Goal: Information Seeking & Learning: Understand process/instructions

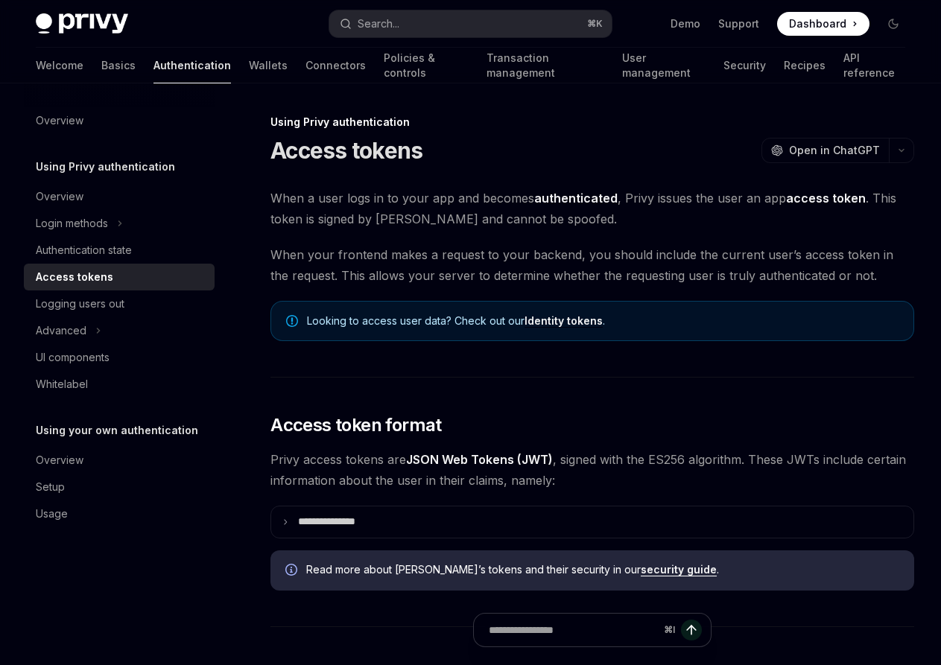
click at [408, 26] on button "Search... ⌘ K" at bounding box center [470, 23] width 282 height 27
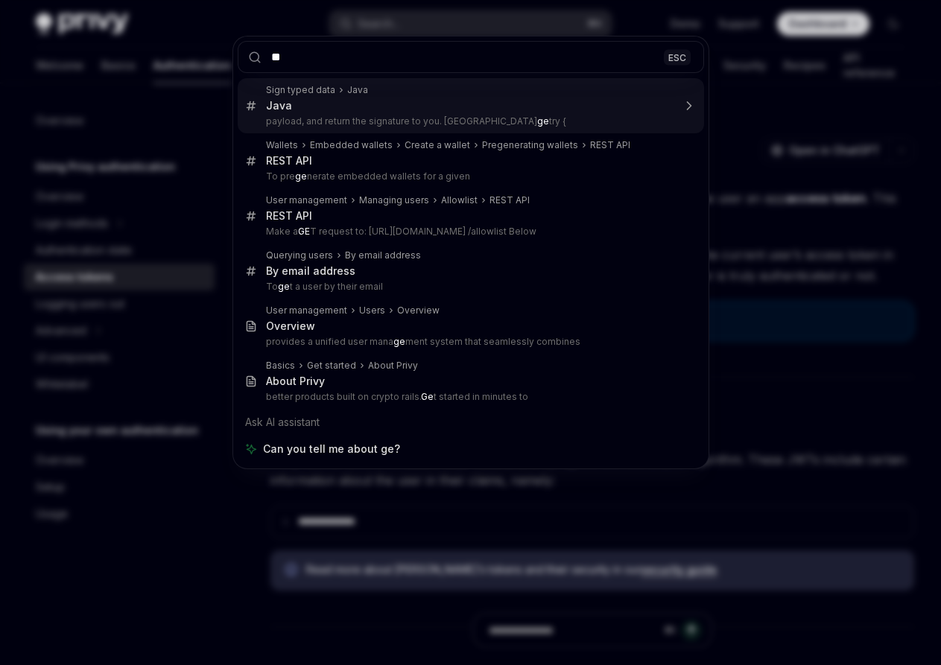
type input "*"
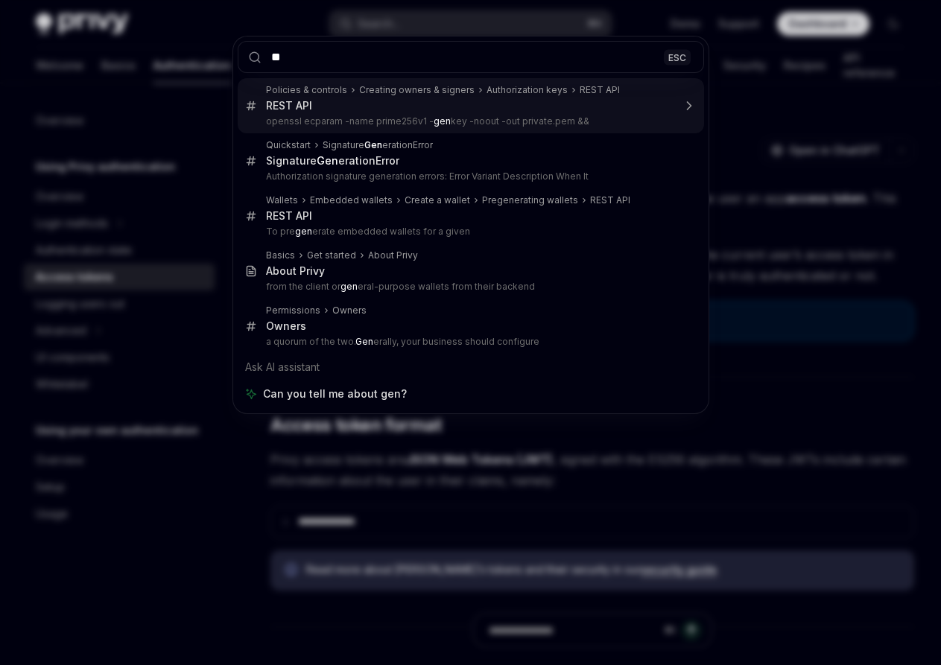
type input "*"
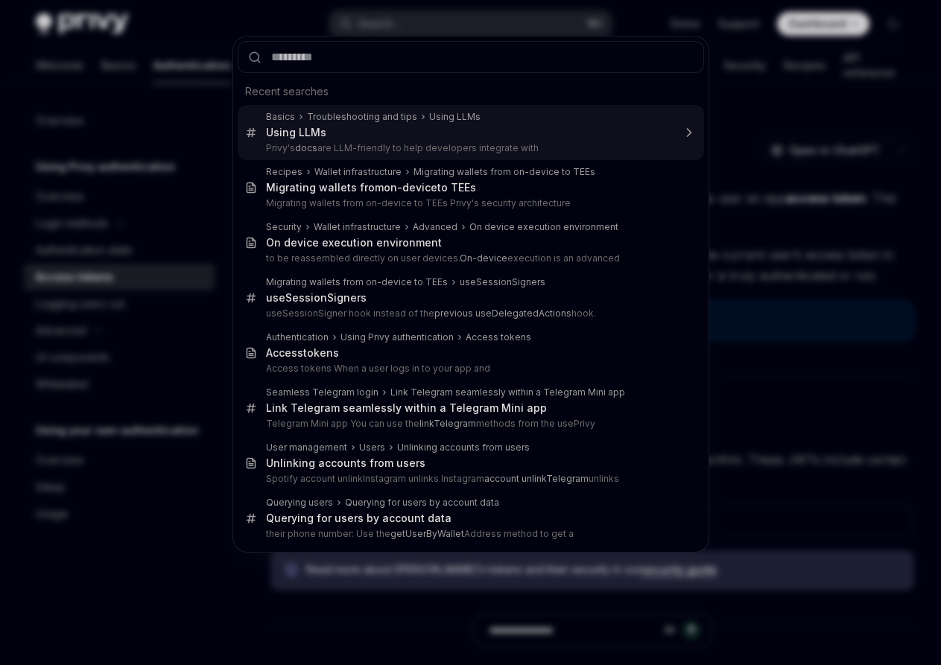
click at [766, 84] on div "Recent searches Basics Troubleshooting and tips Using LLMs Using LLMs Privy's d…" at bounding box center [470, 332] width 941 height 665
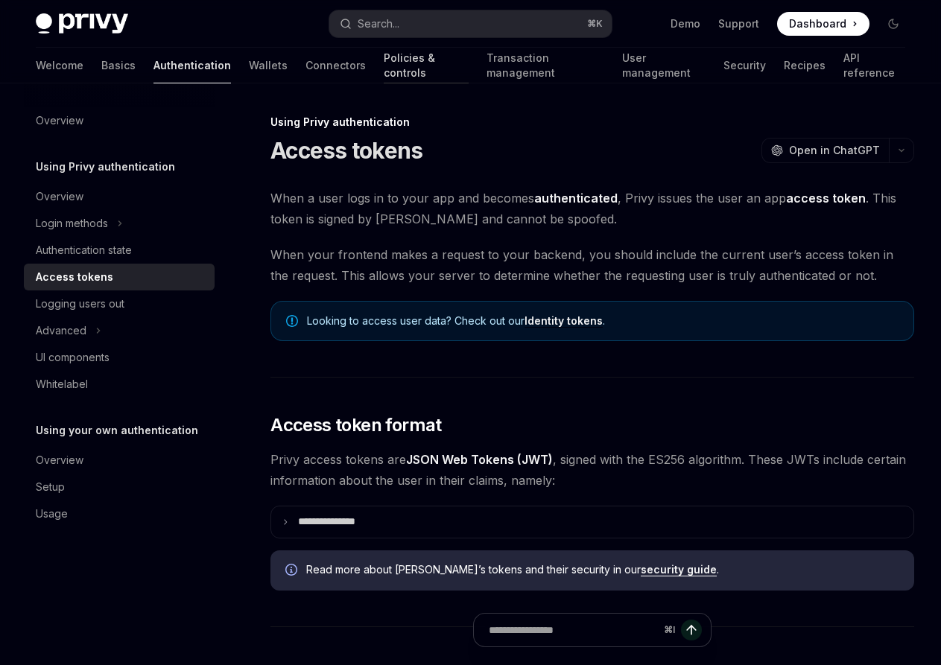
click at [384, 63] on link "Policies & controls" at bounding box center [426, 66] width 85 height 36
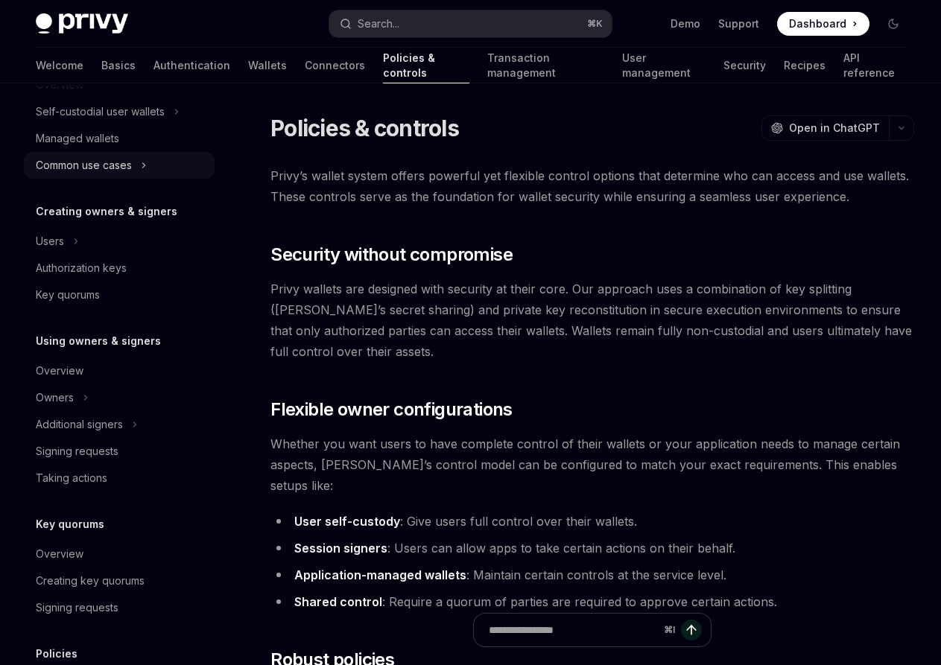
scroll to position [384, 0]
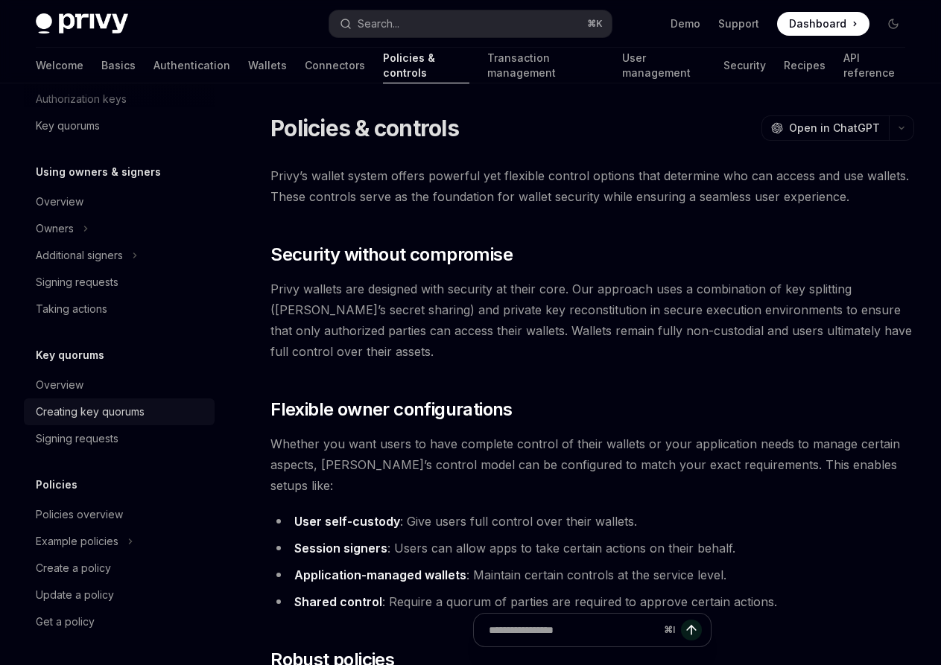
click at [133, 409] on div "Creating key quorums" at bounding box center [90, 412] width 109 height 18
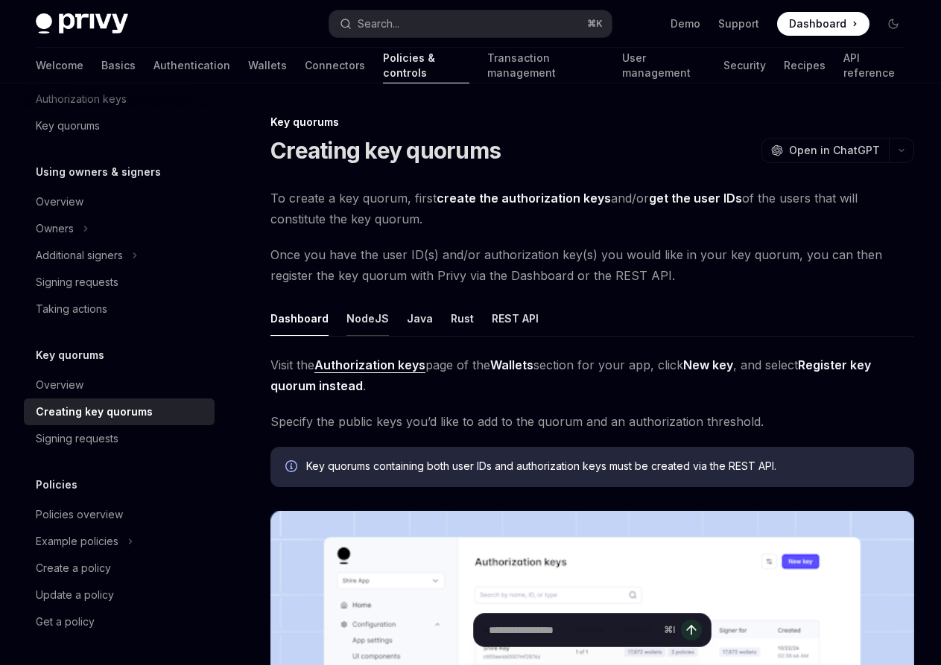
click at [379, 313] on div "NodeJS" at bounding box center [368, 318] width 42 height 35
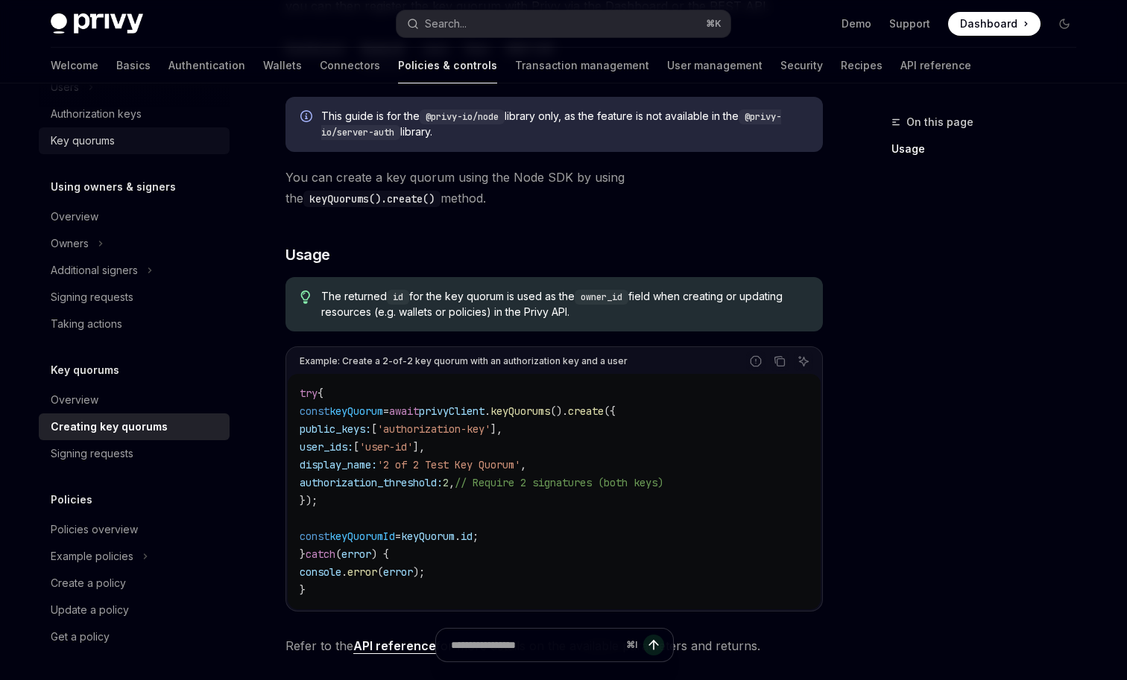
scroll to position [369, 0]
click at [320, 66] on link "Connectors" at bounding box center [350, 66] width 60 height 36
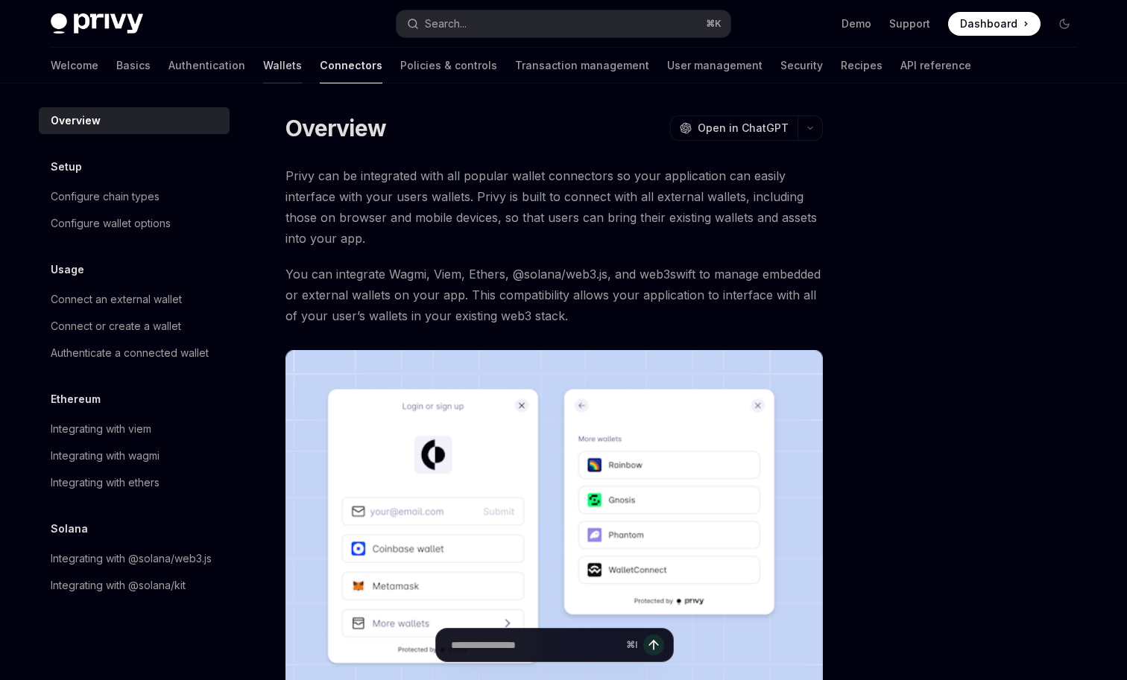
click at [263, 66] on link "Wallets" at bounding box center [282, 66] width 39 height 36
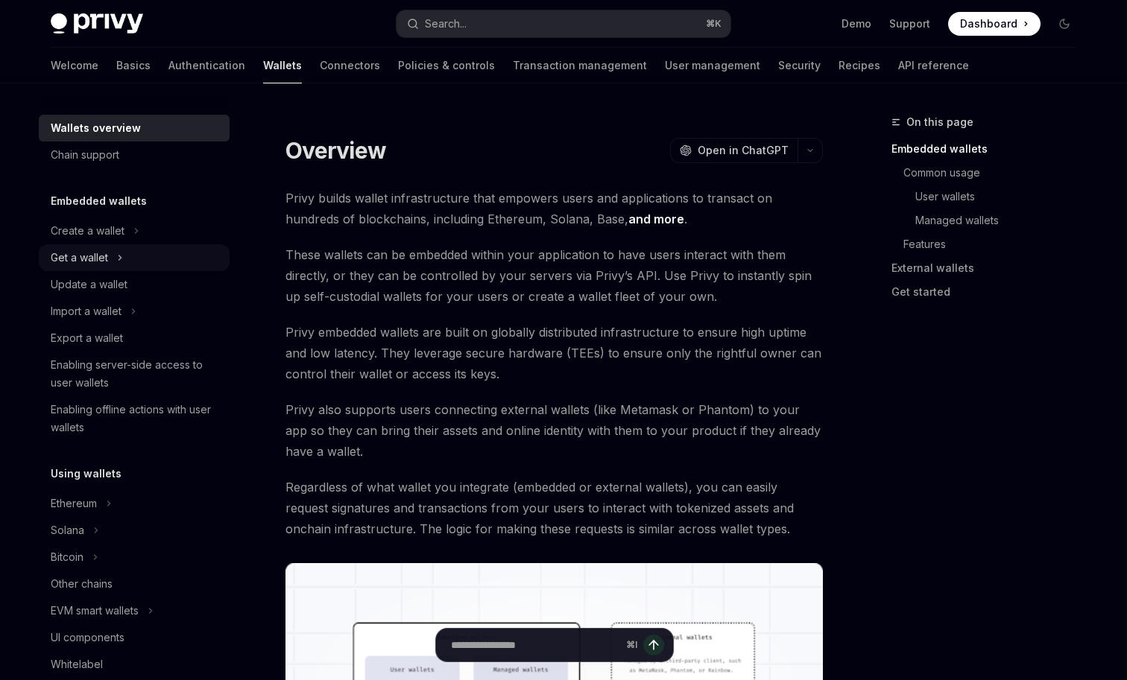
click at [121, 259] on icon "Toggle Get a wallet section" at bounding box center [120, 258] width 6 height 18
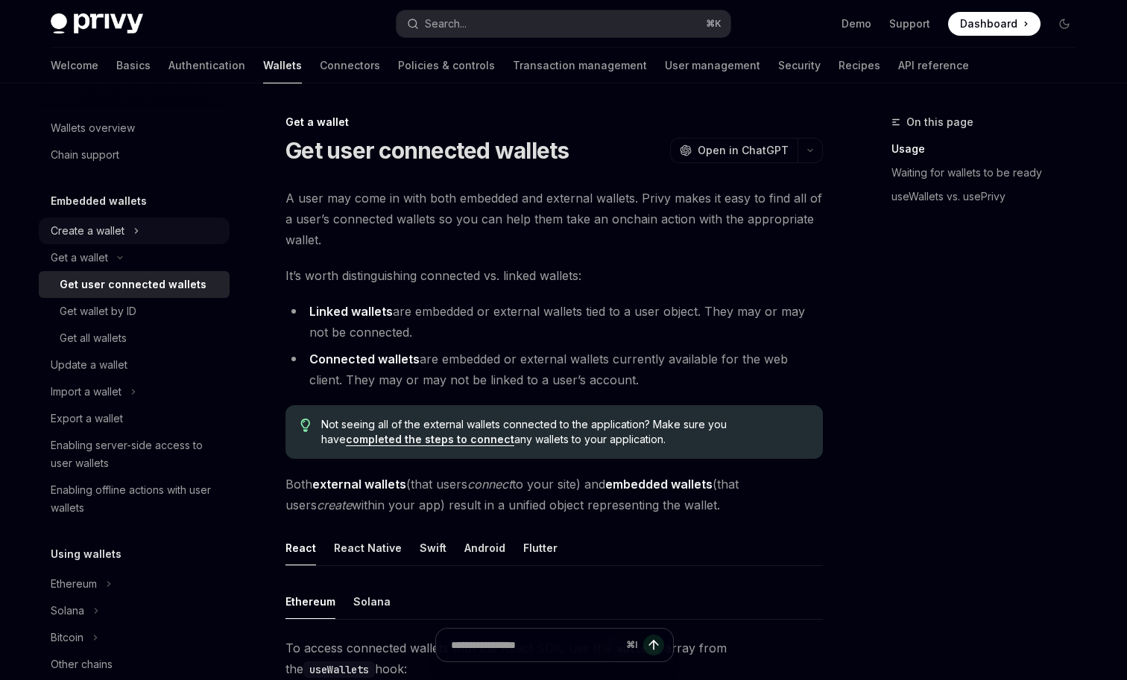
click at [164, 234] on button "Create a wallet" at bounding box center [134, 231] width 191 height 27
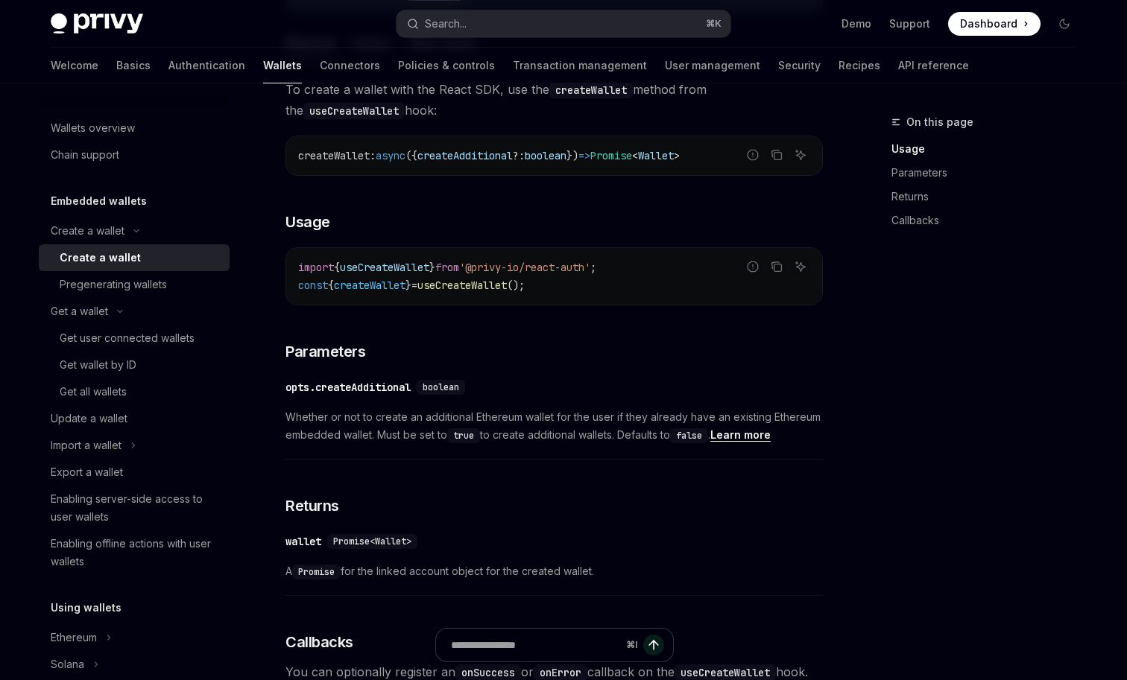
scroll to position [477, 0]
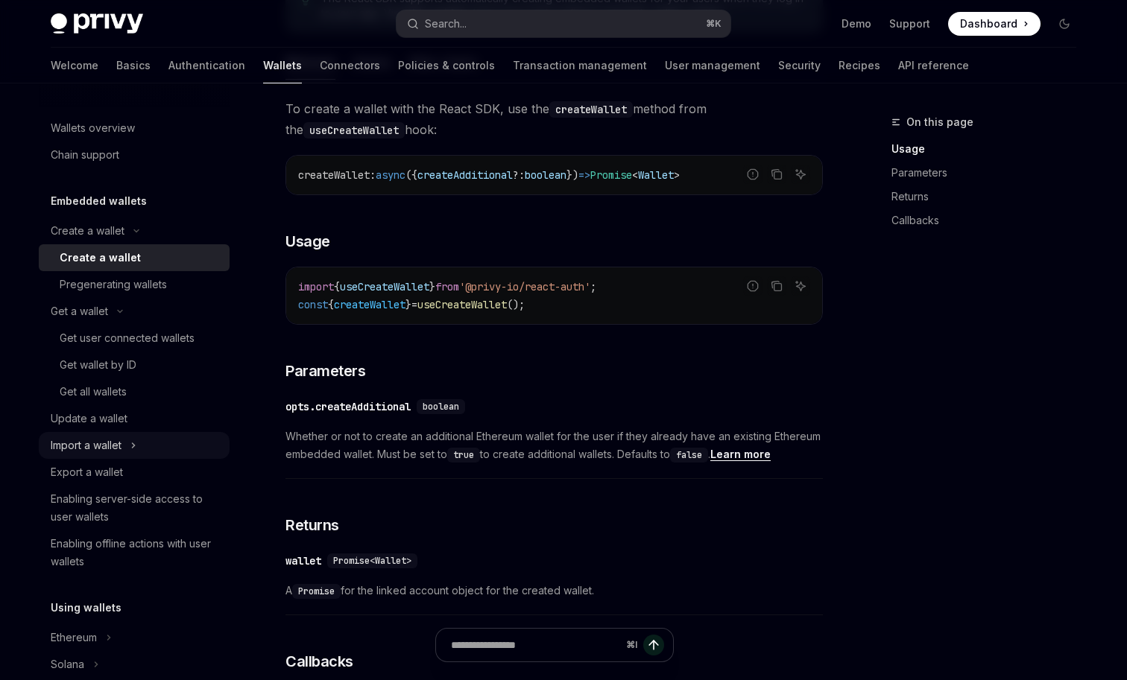
click at [146, 438] on button "Import a wallet" at bounding box center [134, 445] width 191 height 27
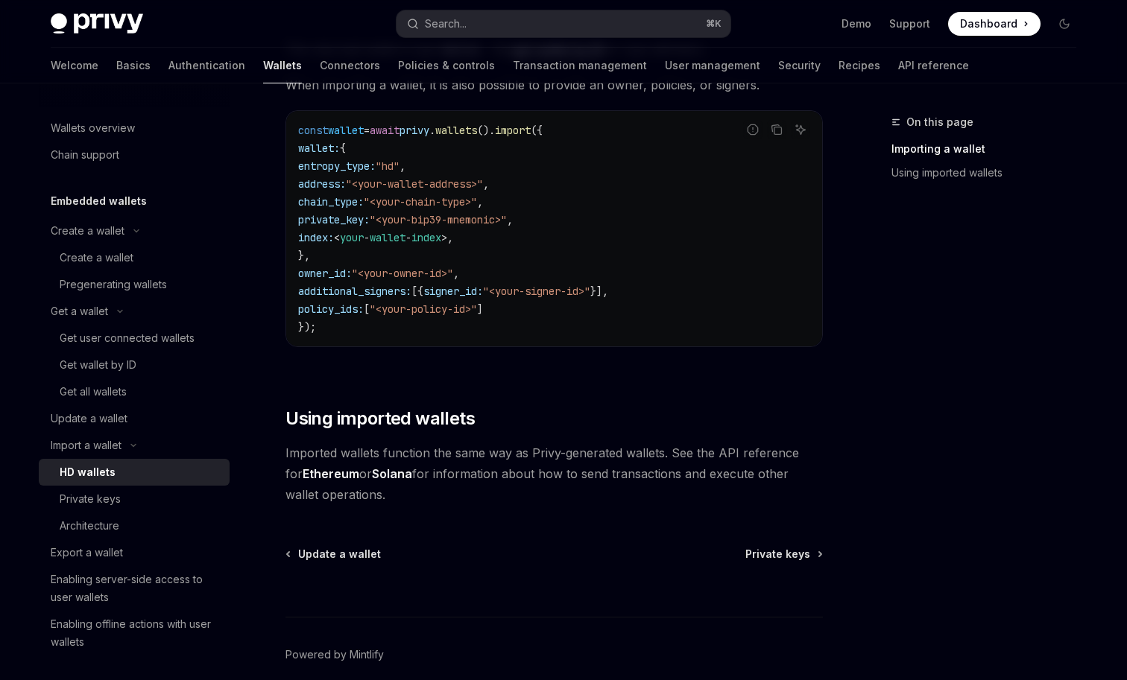
scroll to position [1125, 0]
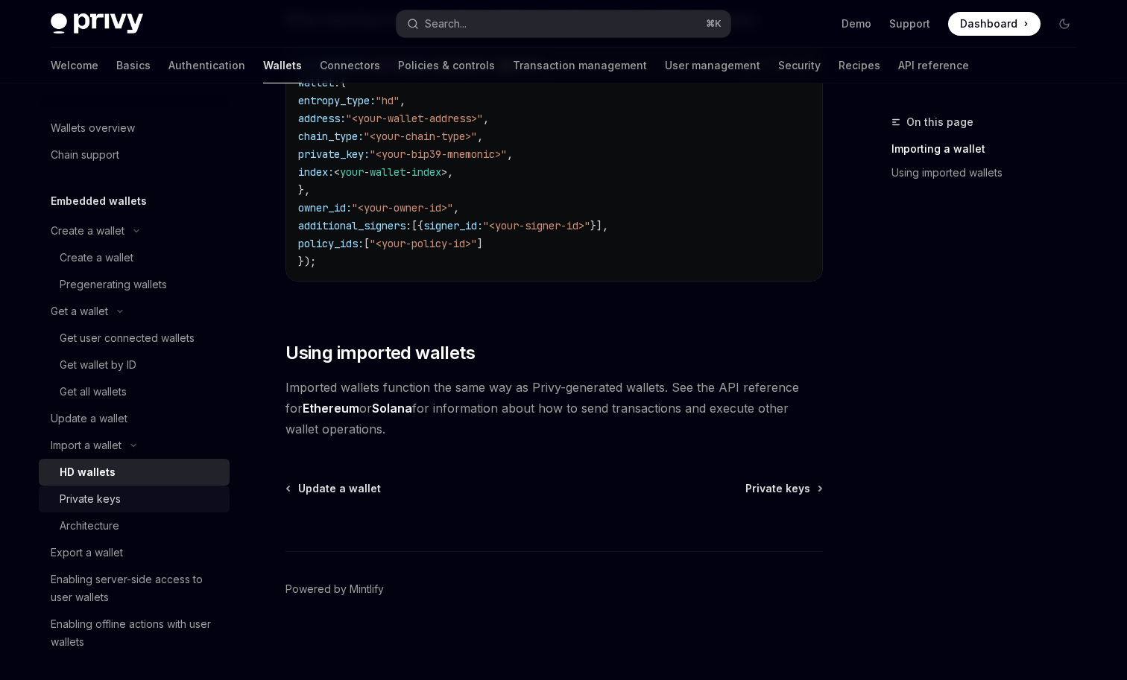
click at [121, 503] on div "Private keys" at bounding box center [140, 499] width 161 height 18
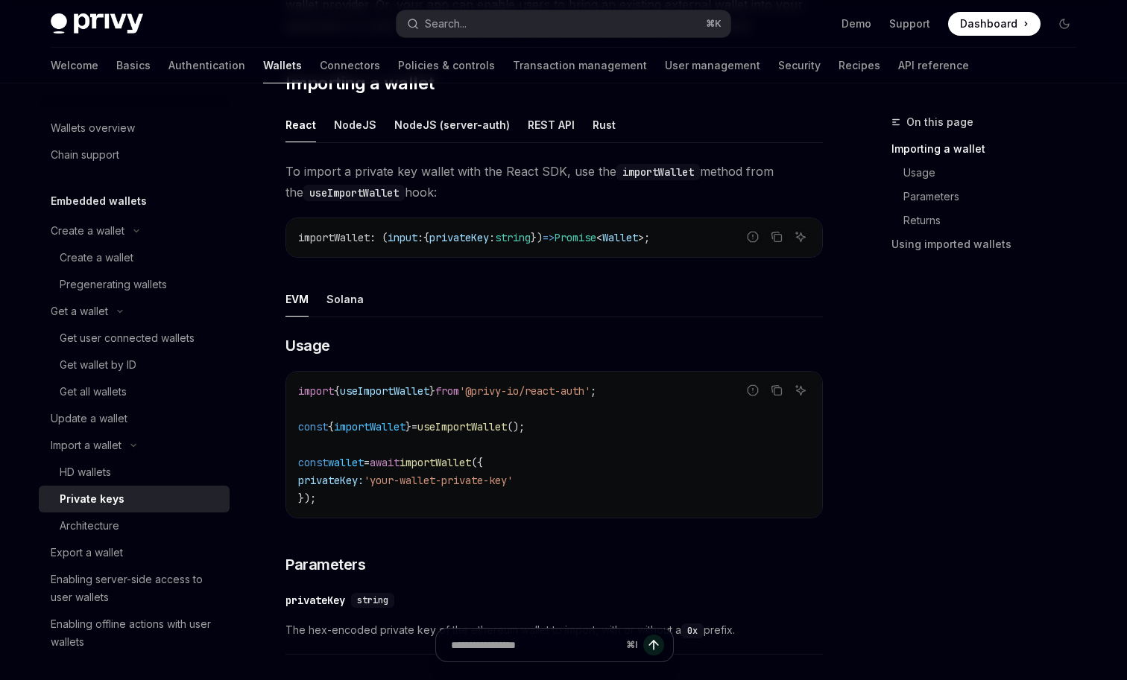
scroll to position [252, 0]
click at [146, 520] on div "Architecture" at bounding box center [140, 526] width 161 height 18
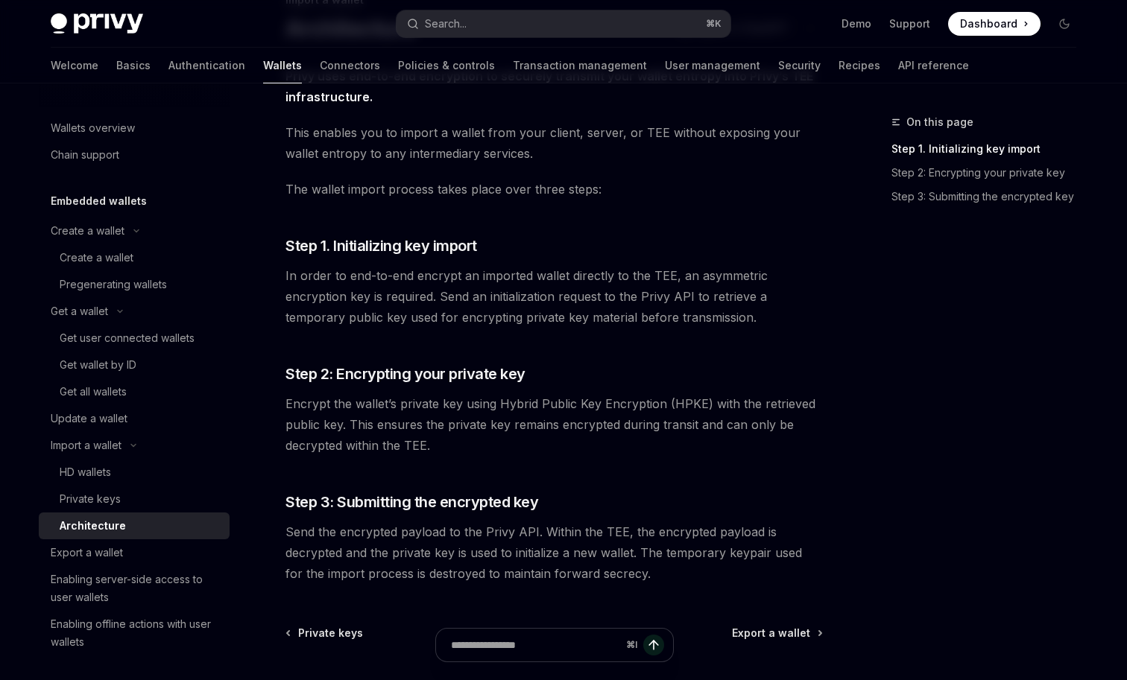
scroll to position [132, 0]
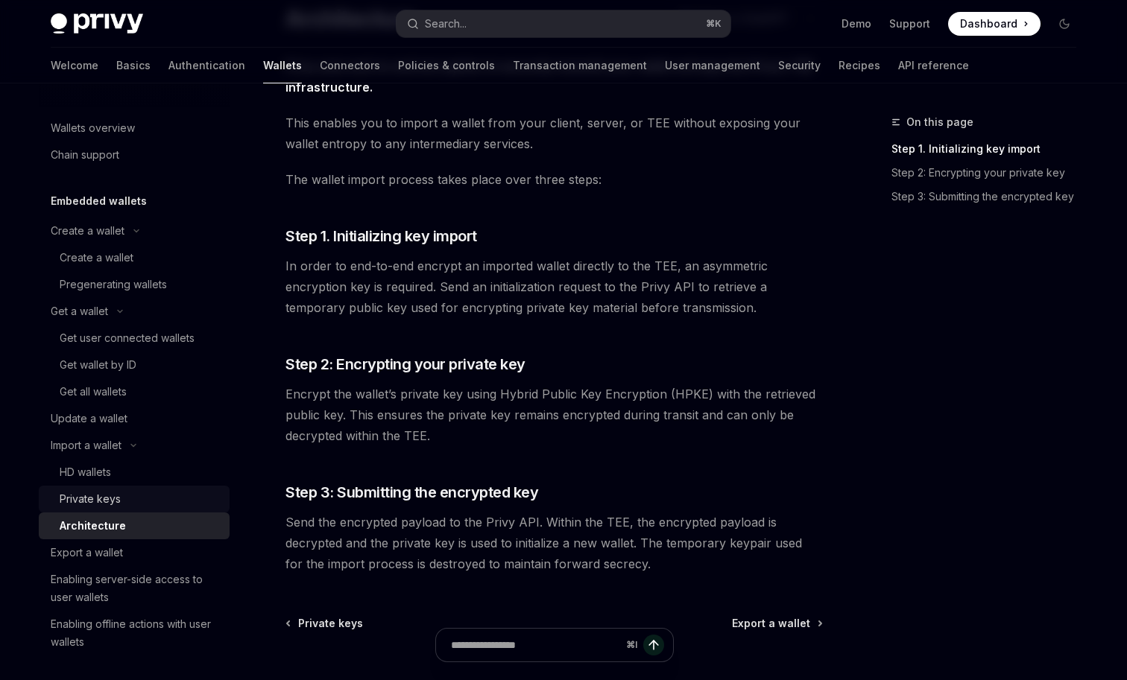
click at [172, 487] on link "Private keys" at bounding box center [134, 499] width 191 height 27
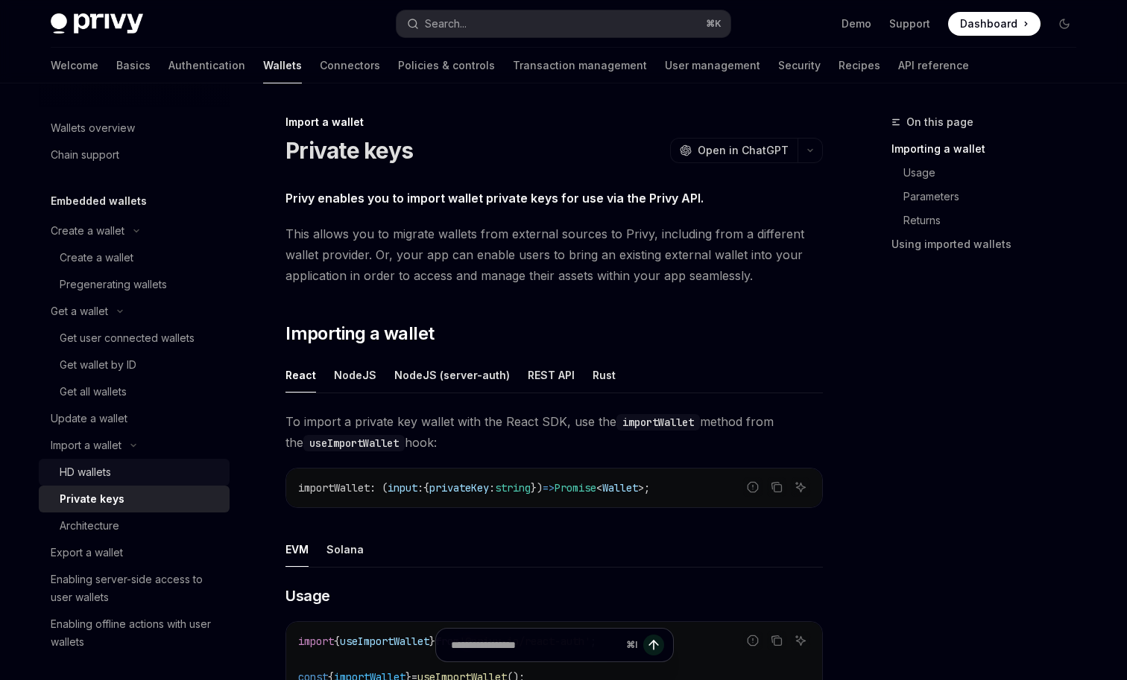
click at [168, 467] on div "HD wallets" at bounding box center [140, 472] width 161 height 18
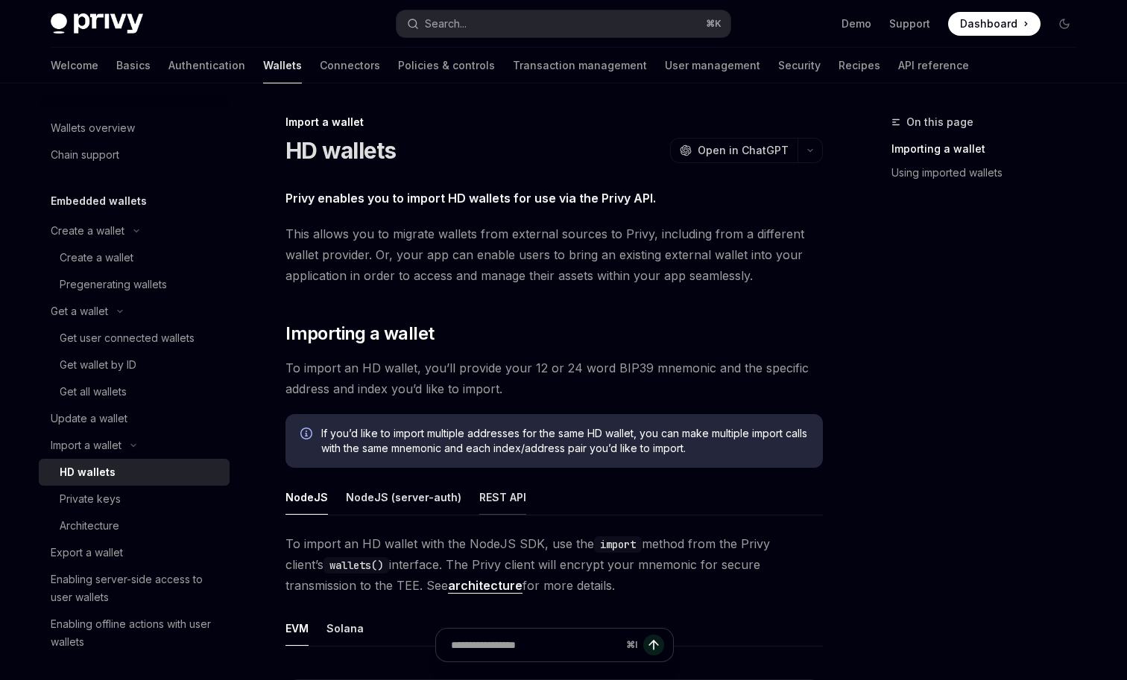
click at [496, 499] on div "REST API" at bounding box center [502, 497] width 47 height 35
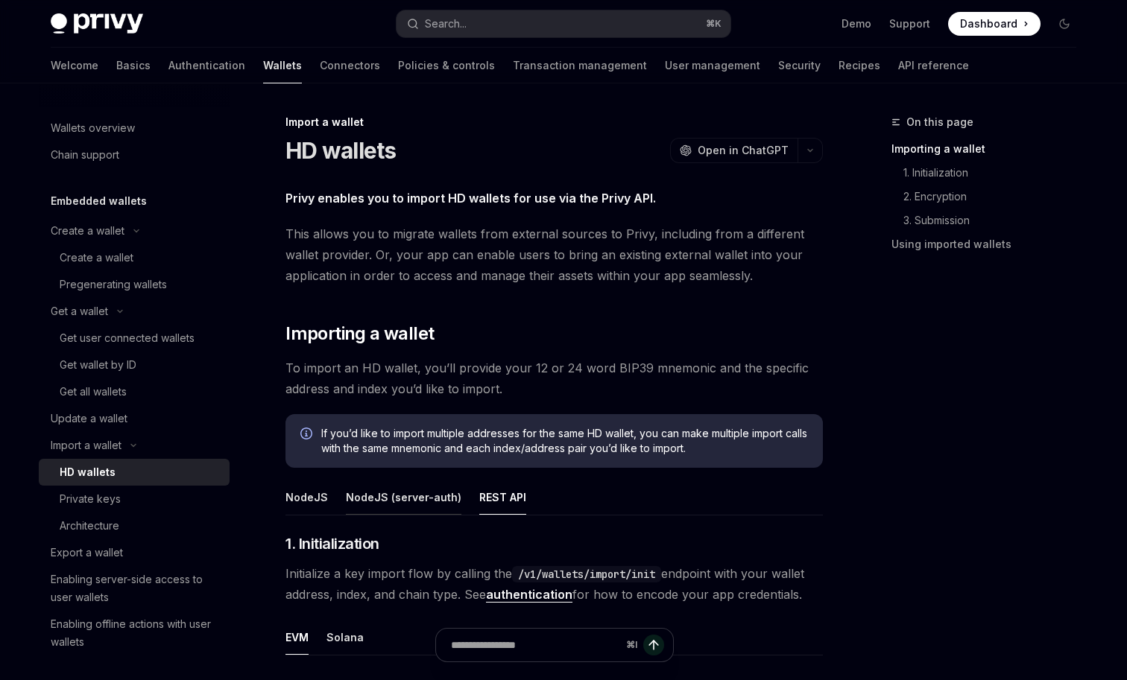
click at [398, 496] on div "NodeJS (server-auth)" at bounding box center [404, 497] width 116 height 35
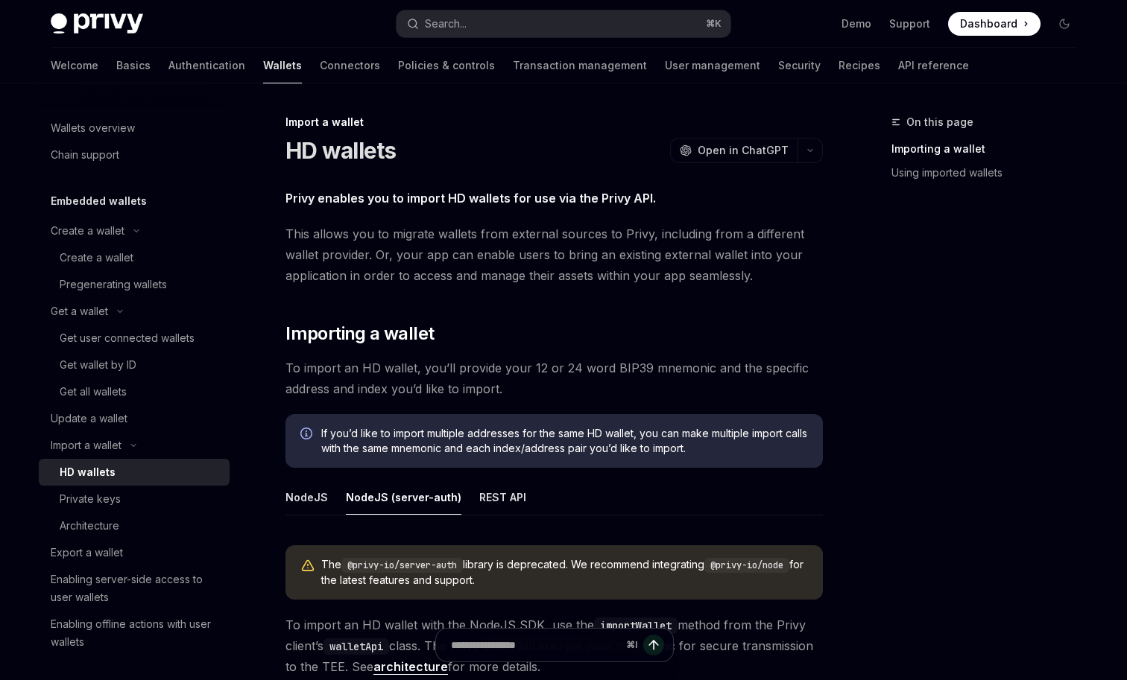
click at [330, 496] on ul "NodeJS NodeJS (server-auth) REST API" at bounding box center [553, 498] width 537 height 36
click at [316, 495] on div "NodeJS" at bounding box center [306, 497] width 42 height 35
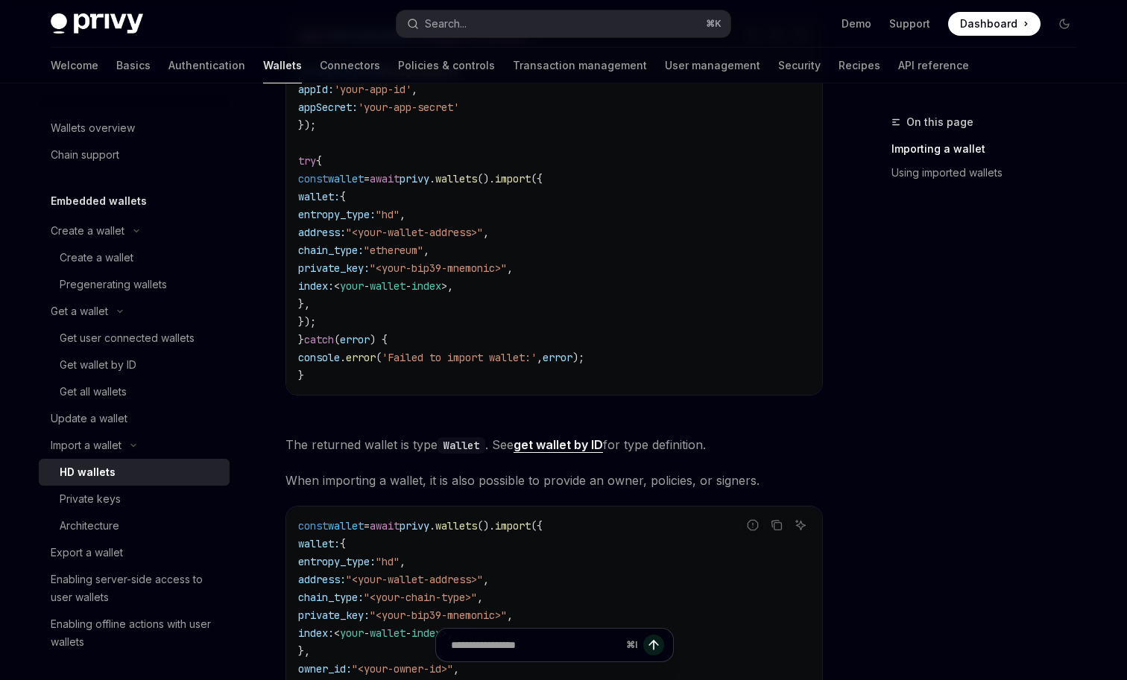
scroll to position [665, 0]
click at [898, 70] on link "API reference" at bounding box center [933, 66] width 71 height 36
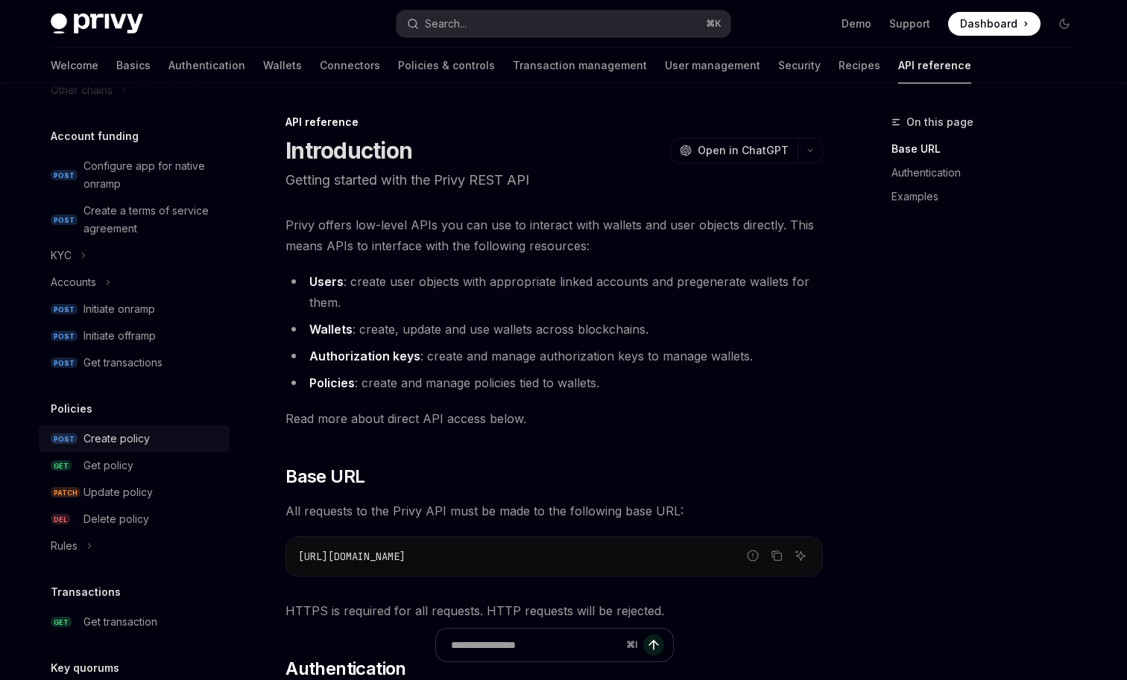
scroll to position [512, 0]
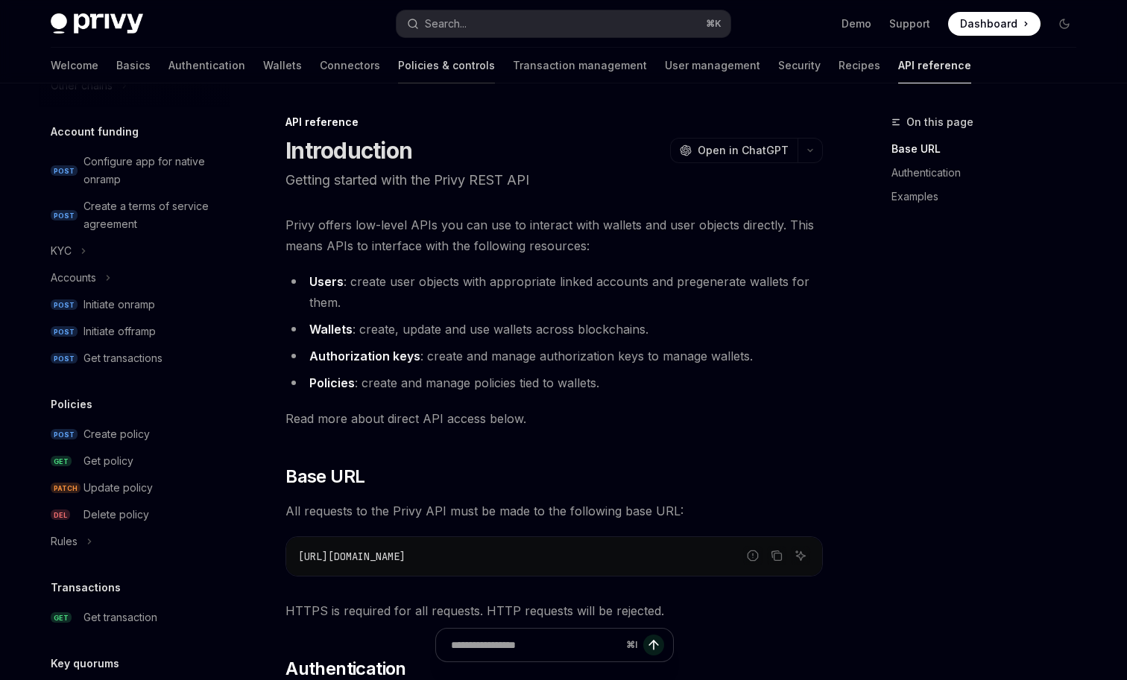
click at [398, 68] on link "Policies & controls" at bounding box center [446, 66] width 97 height 36
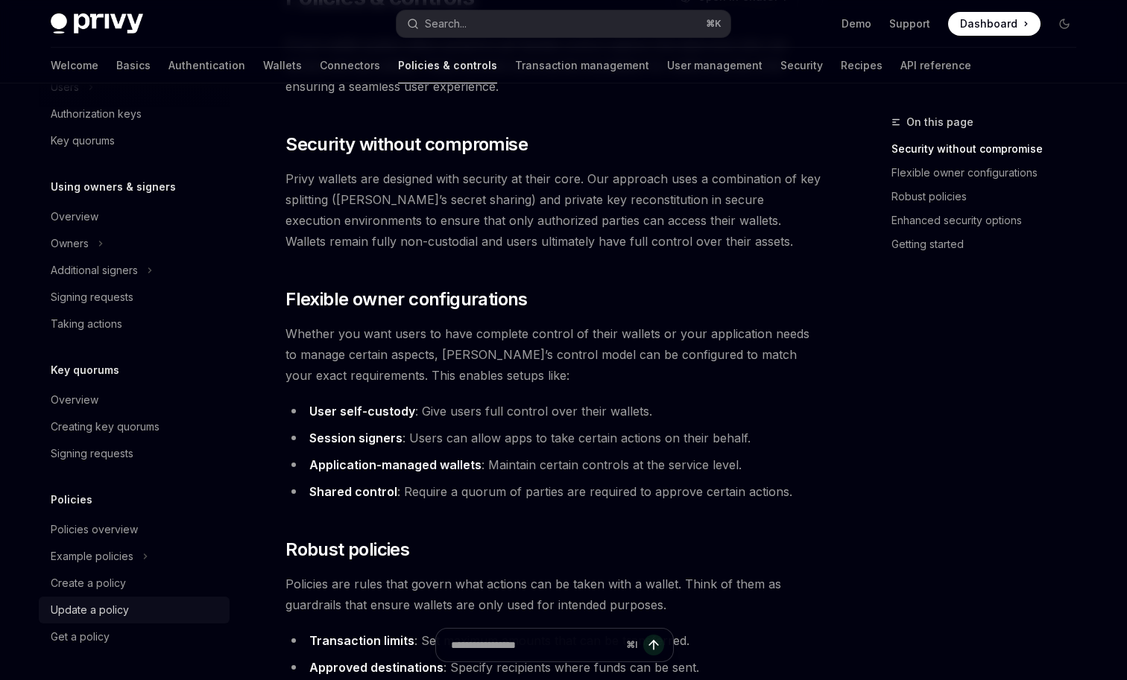
scroll to position [133, 0]
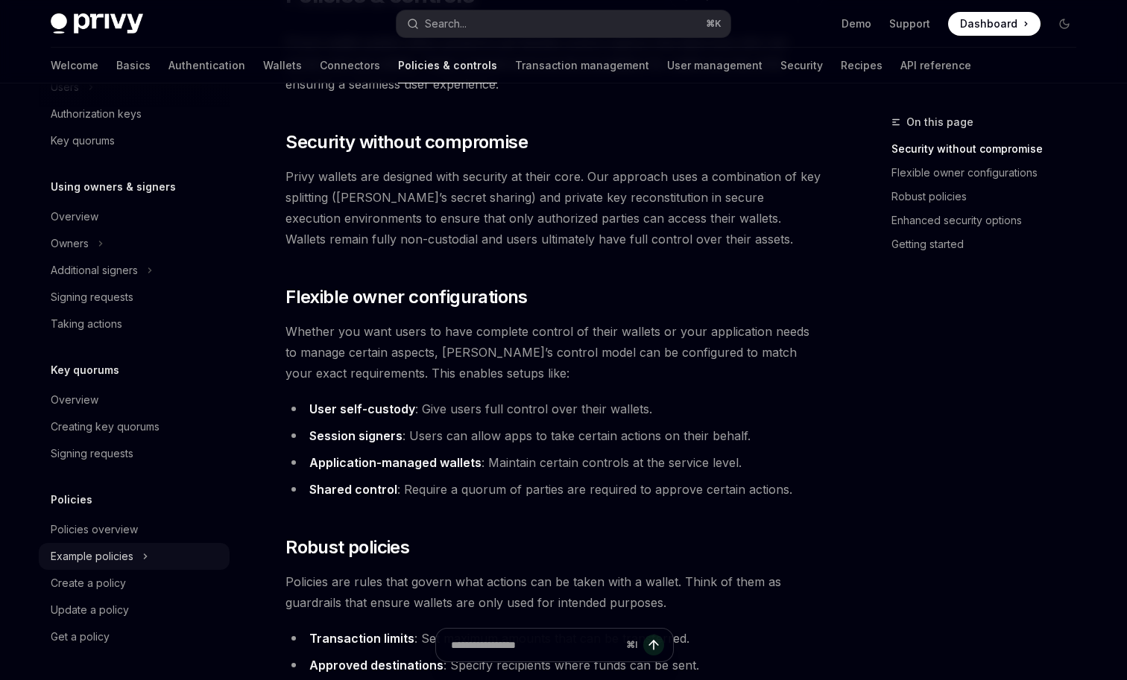
click at [162, 546] on button "Example policies" at bounding box center [134, 556] width 191 height 27
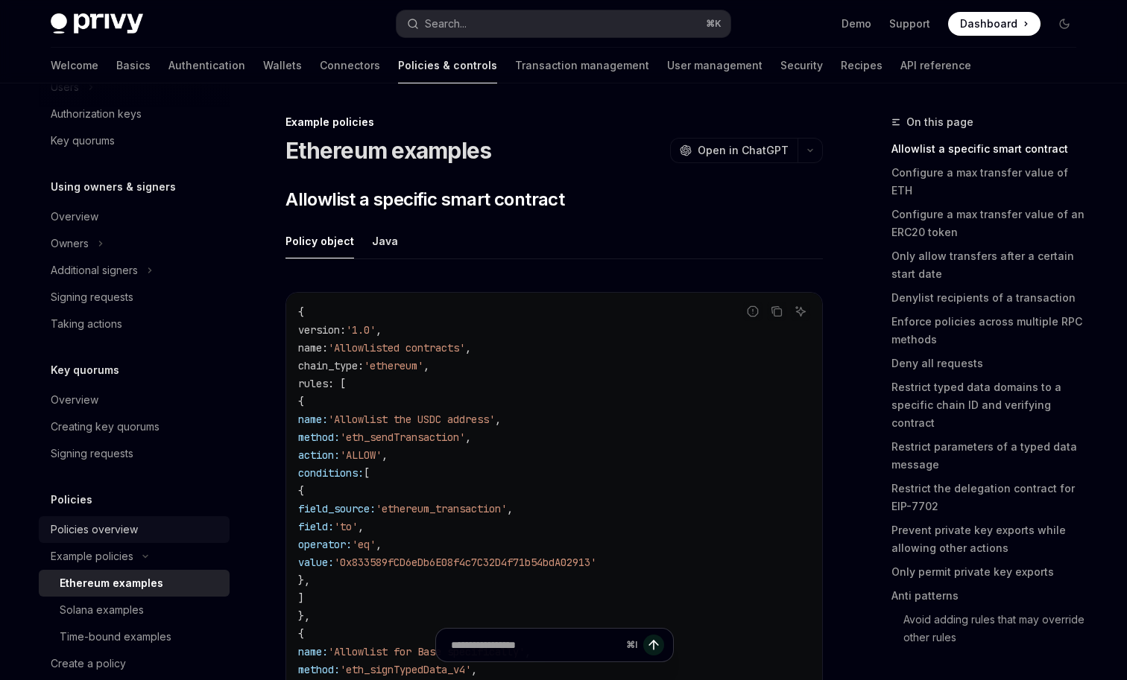
scroll to position [449, 0]
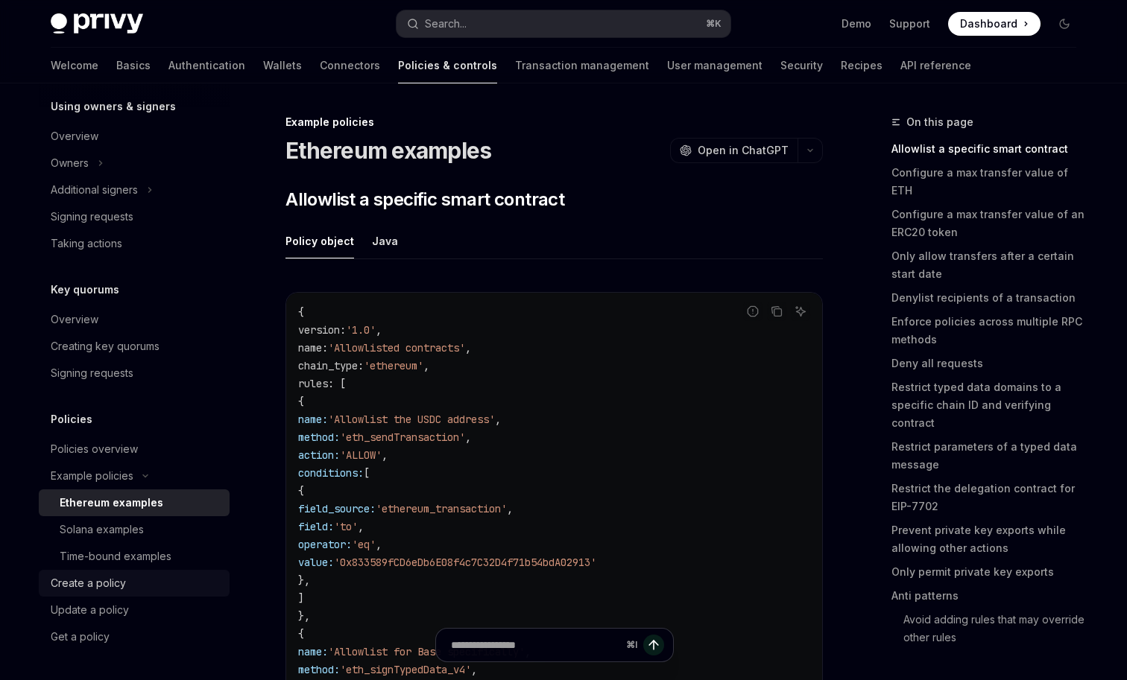
click at [130, 582] on div "Create a policy" at bounding box center [136, 584] width 170 height 18
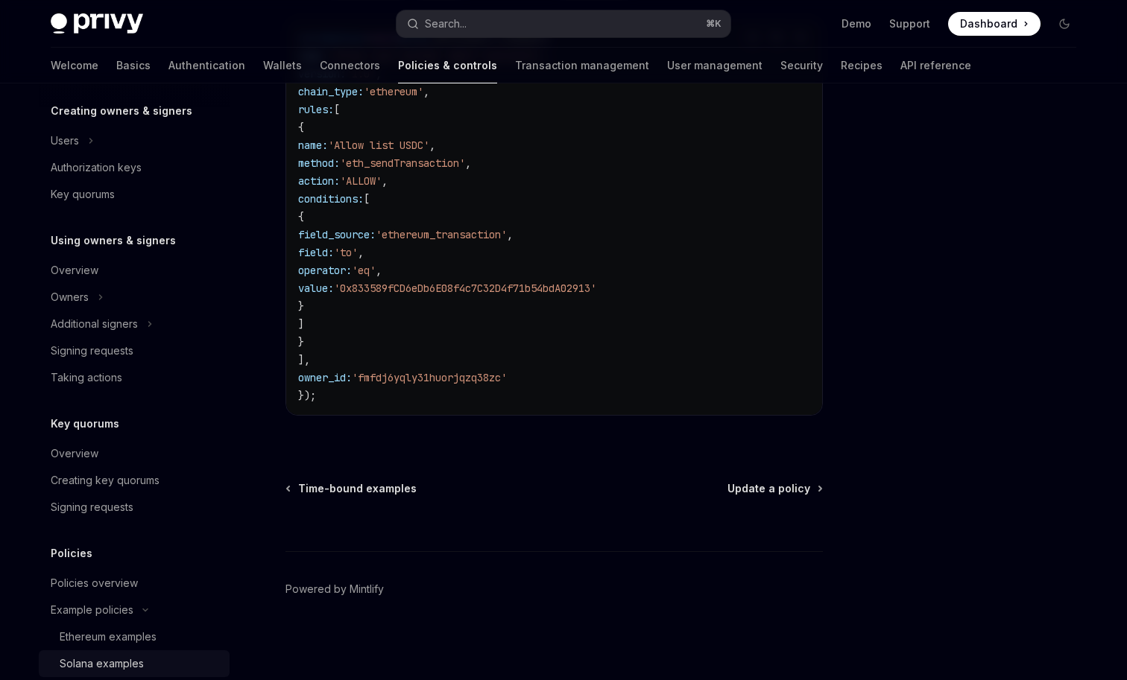
scroll to position [449, 0]
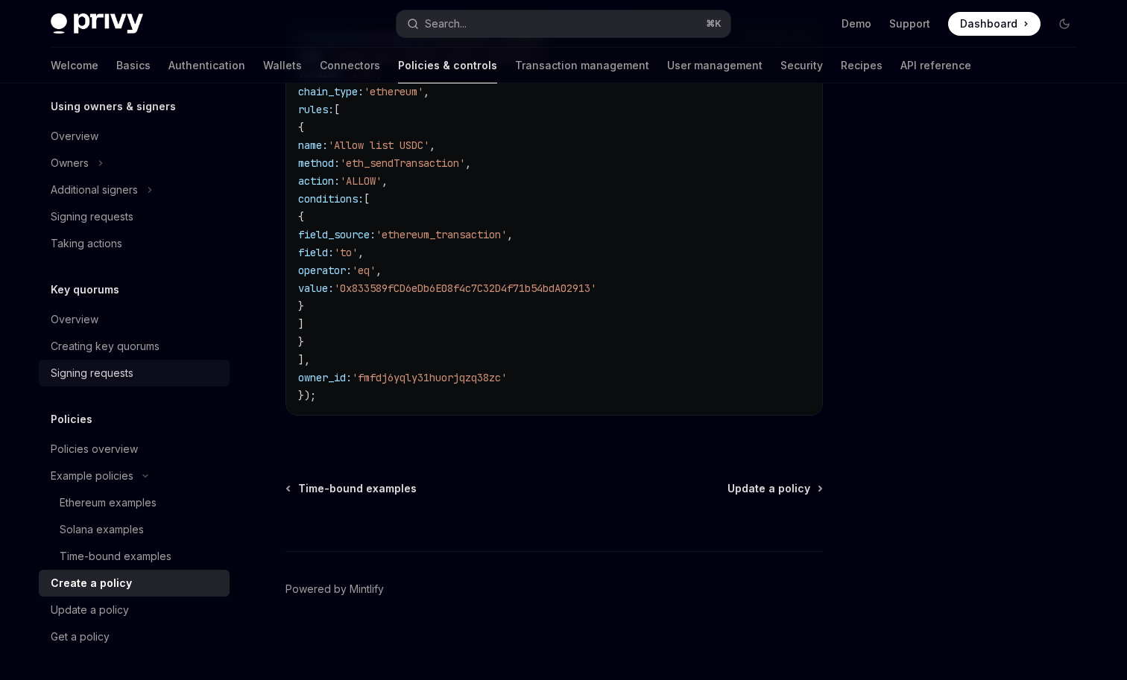
click at [151, 370] on div "Signing requests" at bounding box center [136, 373] width 170 height 18
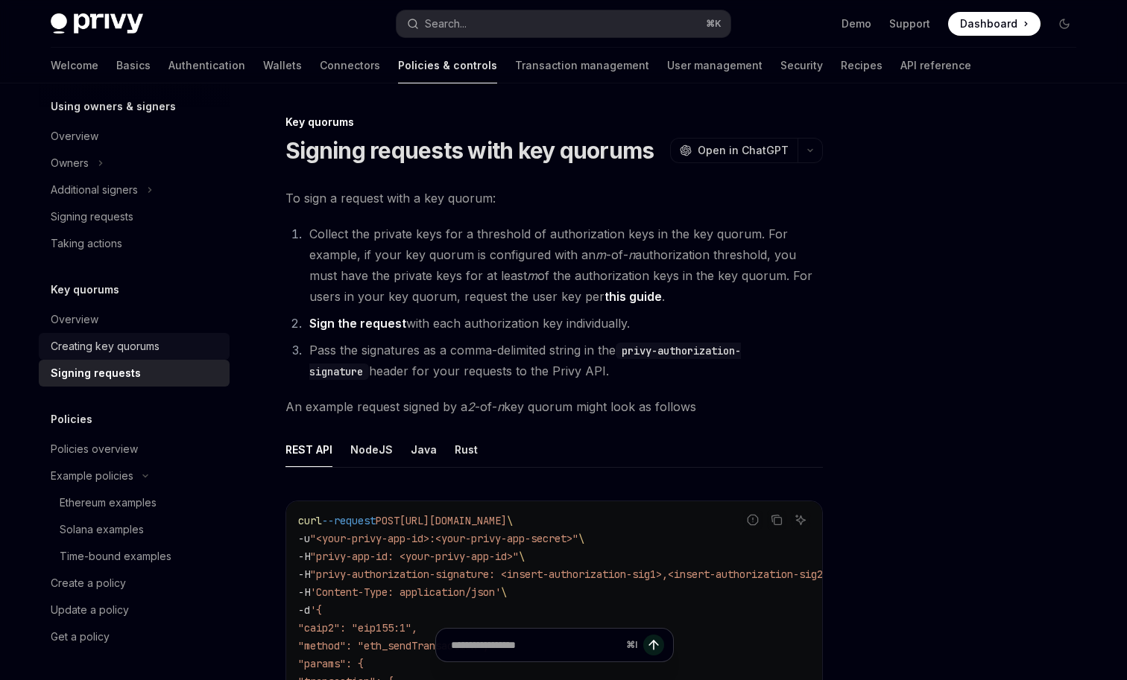
click at [154, 349] on div "Creating key quorums" at bounding box center [105, 347] width 109 height 18
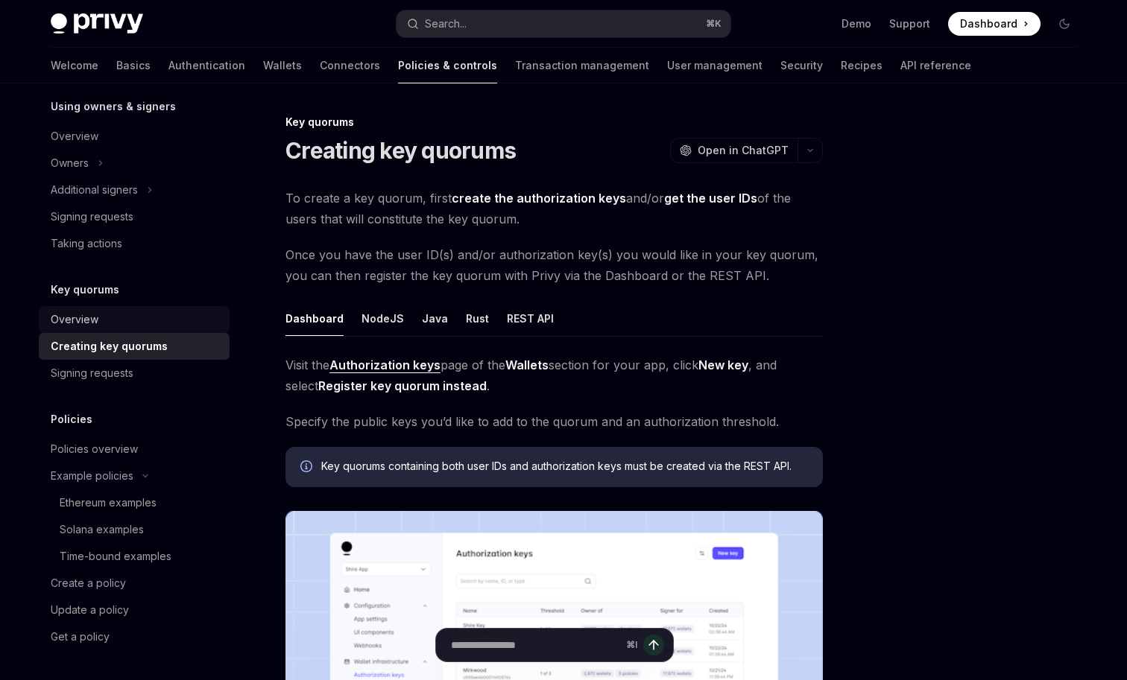
click at [148, 318] on div "Overview" at bounding box center [136, 320] width 170 height 18
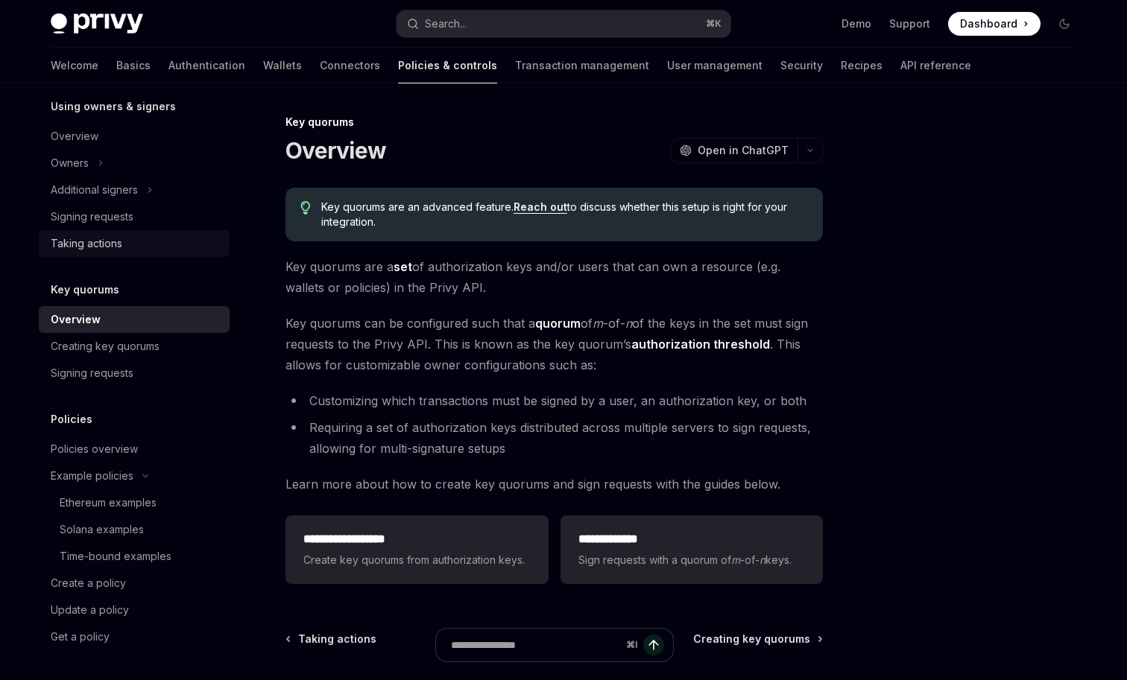
click at [151, 248] on div "Taking actions" at bounding box center [136, 244] width 170 height 18
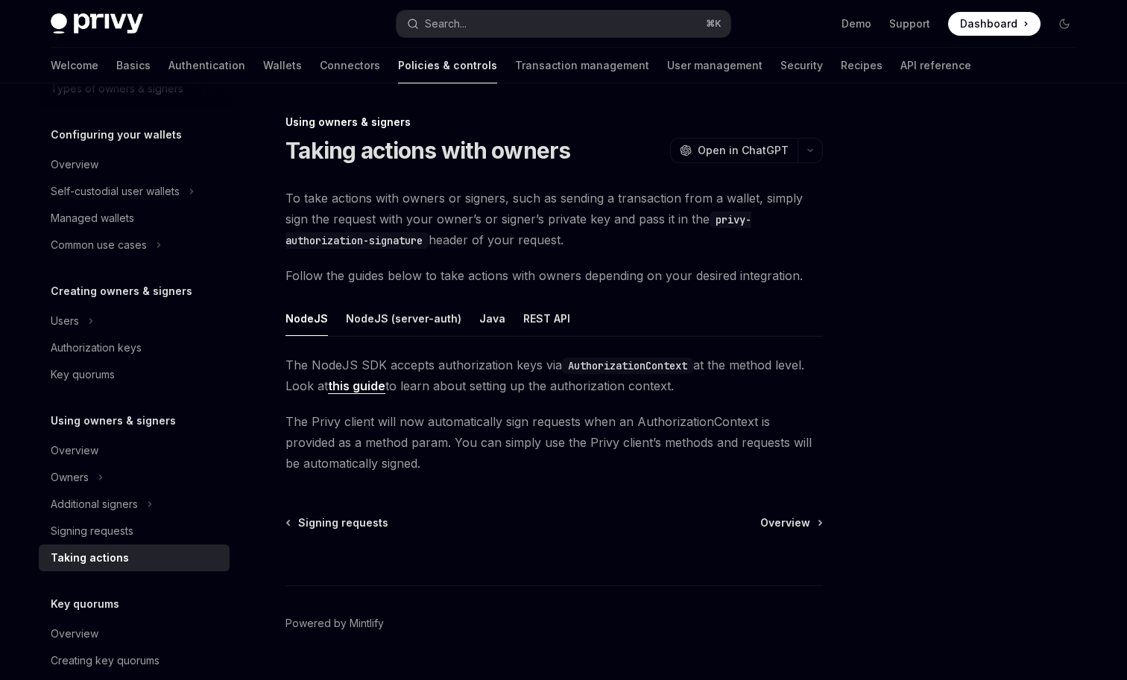
scroll to position [124, 0]
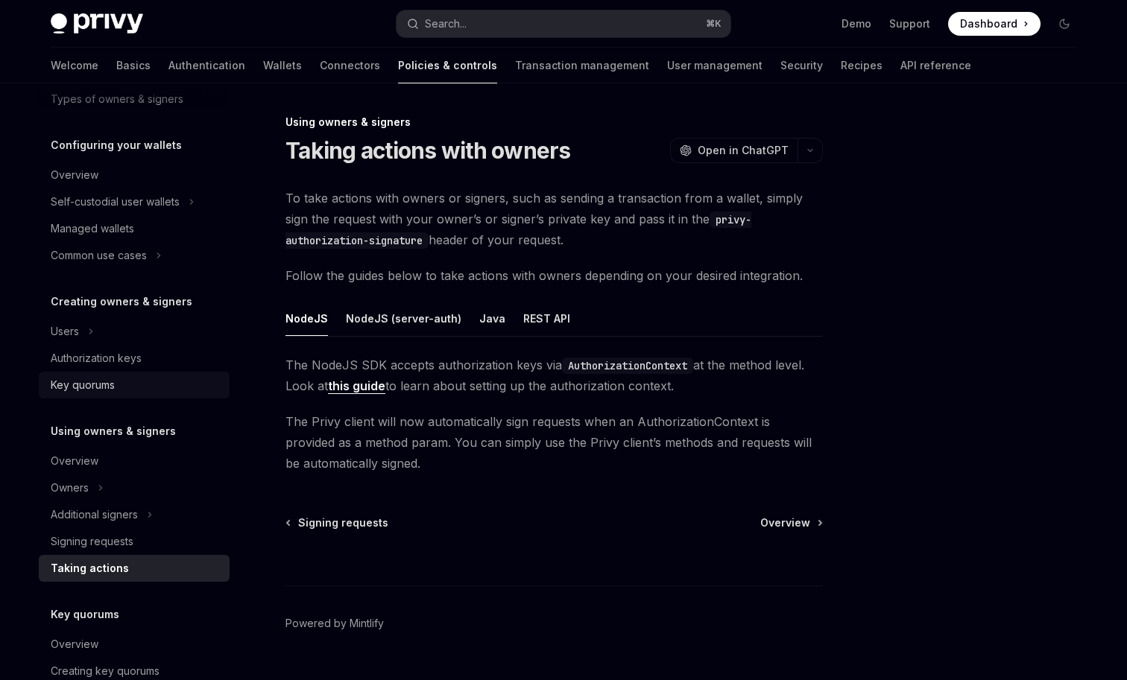
click at [140, 385] on div "Key quorums" at bounding box center [136, 385] width 170 height 18
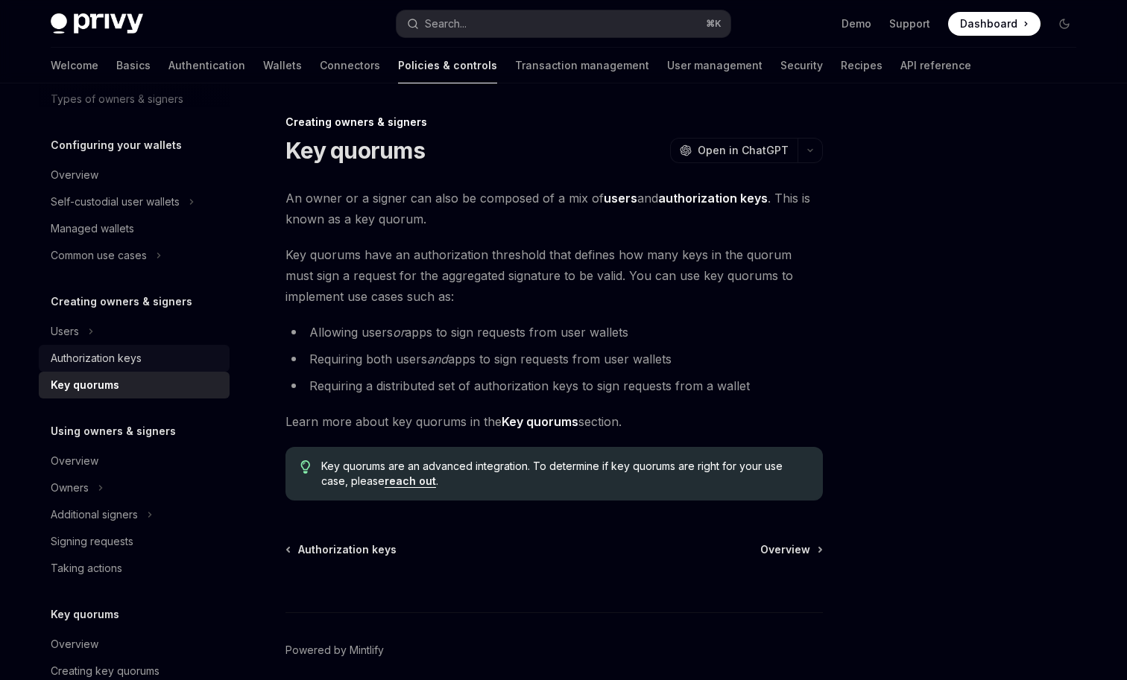
click at [166, 353] on div "Authorization keys" at bounding box center [136, 358] width 170 height 18
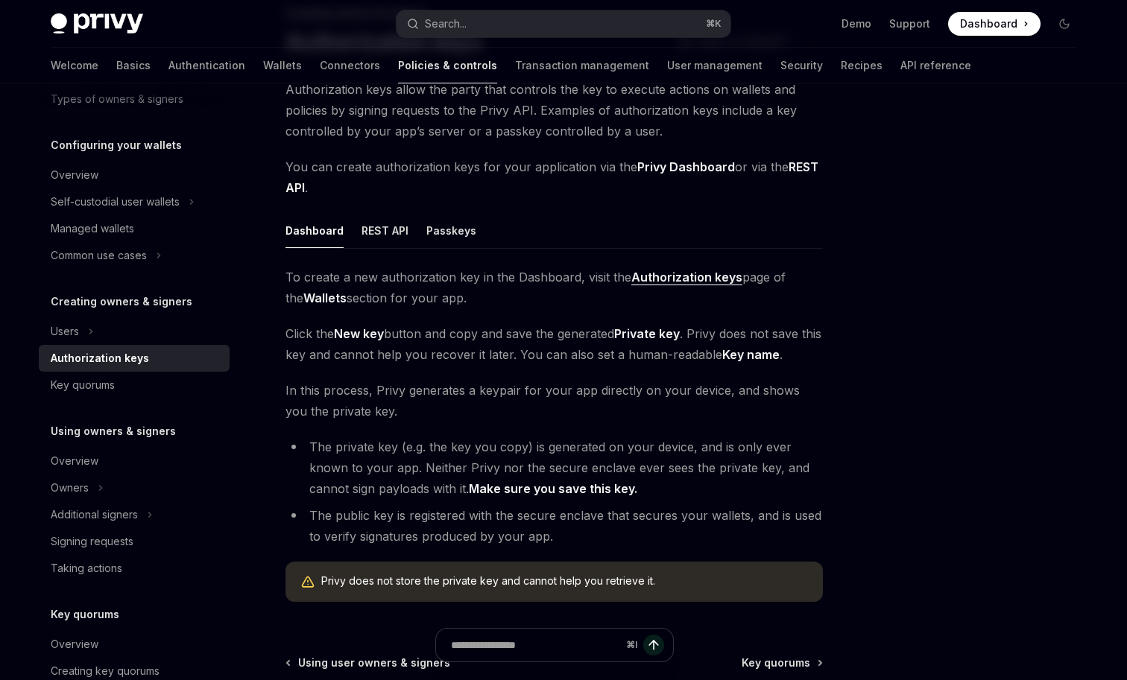
scroll to position [283, 0]
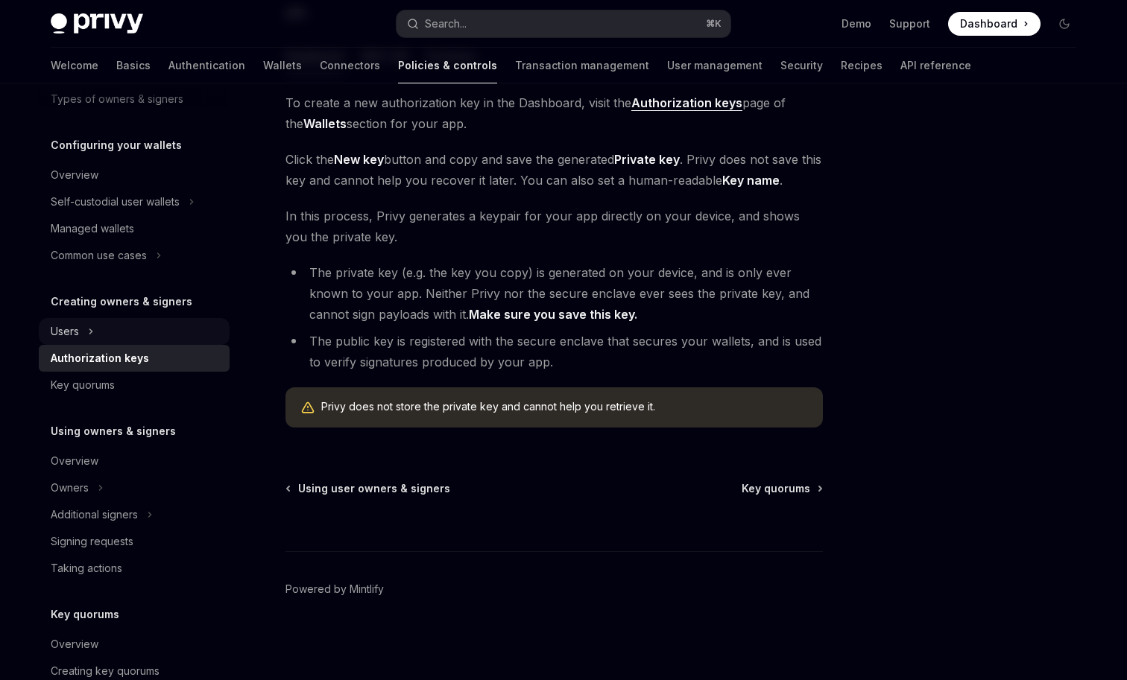
click at [127, 325] on button "Users" at bounding box center [134, 331] width 191 height 27
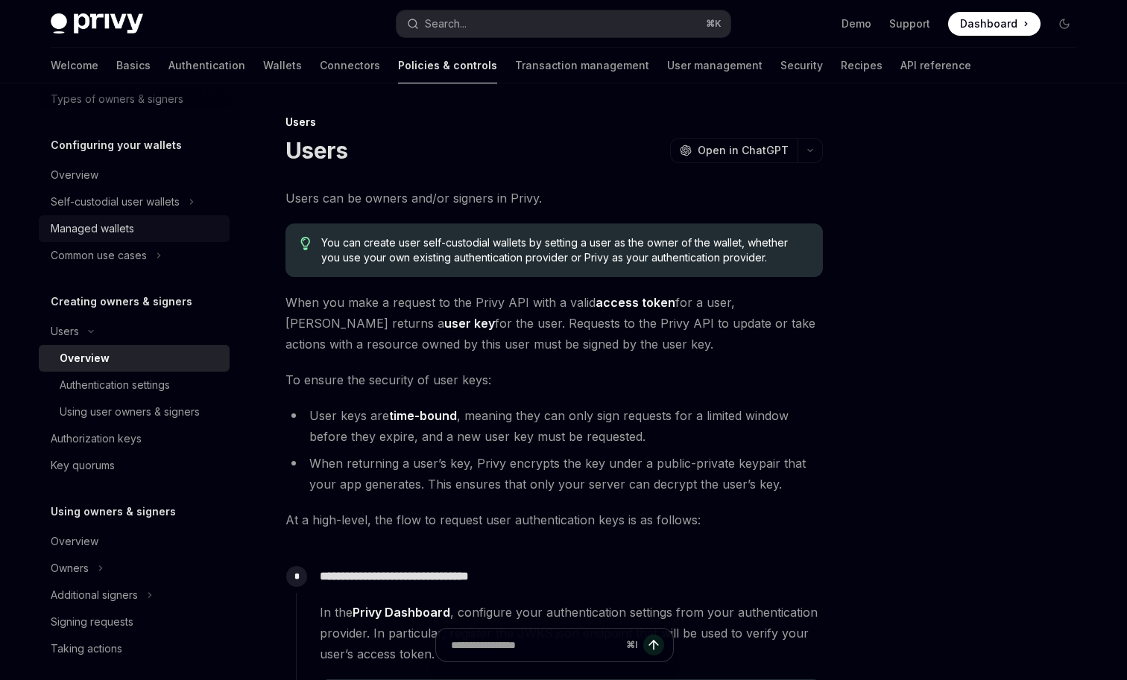
click at [177, 235] on div "Managed wallets" at bounding box center [136, 229] width 170 height 18
type textarea "*"
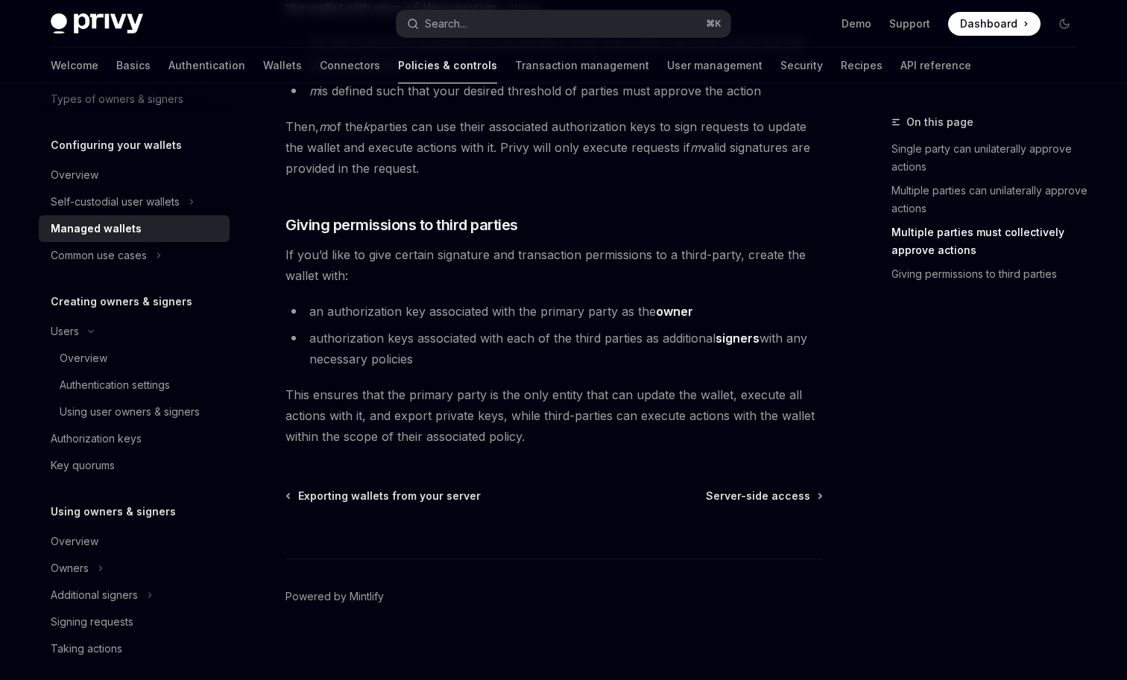
scroll to position [717, 0]
